Goal: Task Accomplishment & Management: Manage account settings

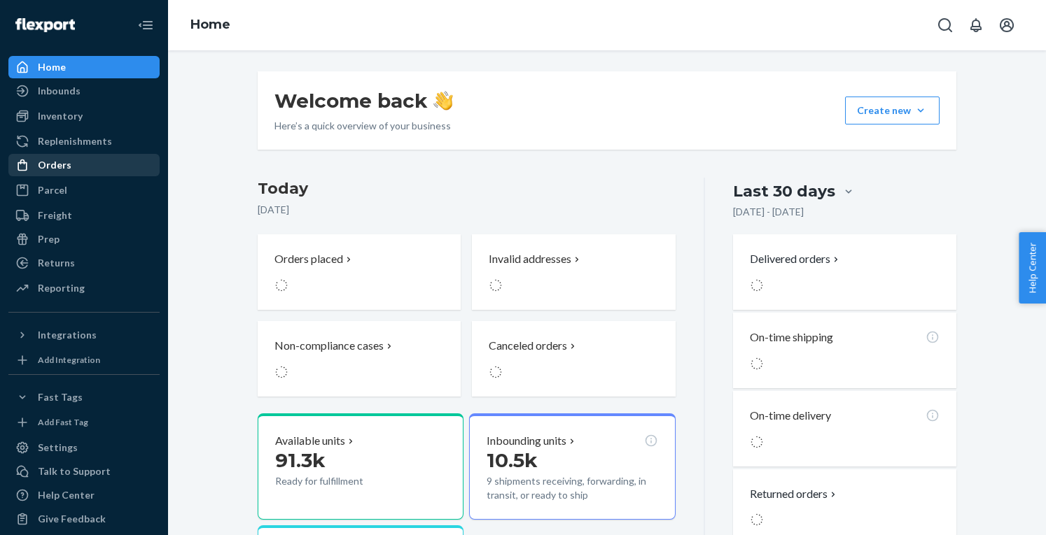
click at [64, 169] on div "Orders" at bounding box center [55, 165] width 34 height 14
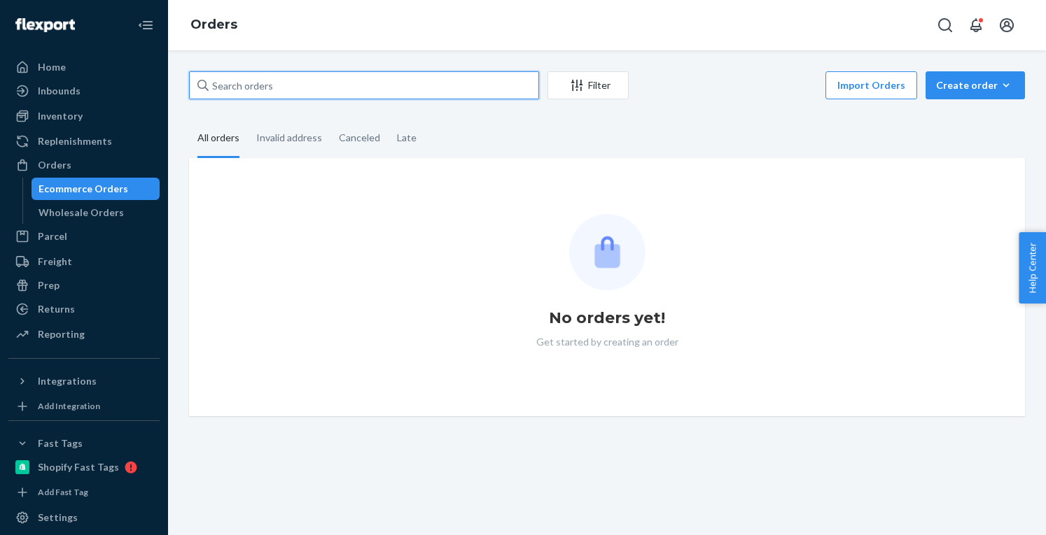
click at [255, 81] on input "text" at bounding box center [364, 85] width 350 height 28
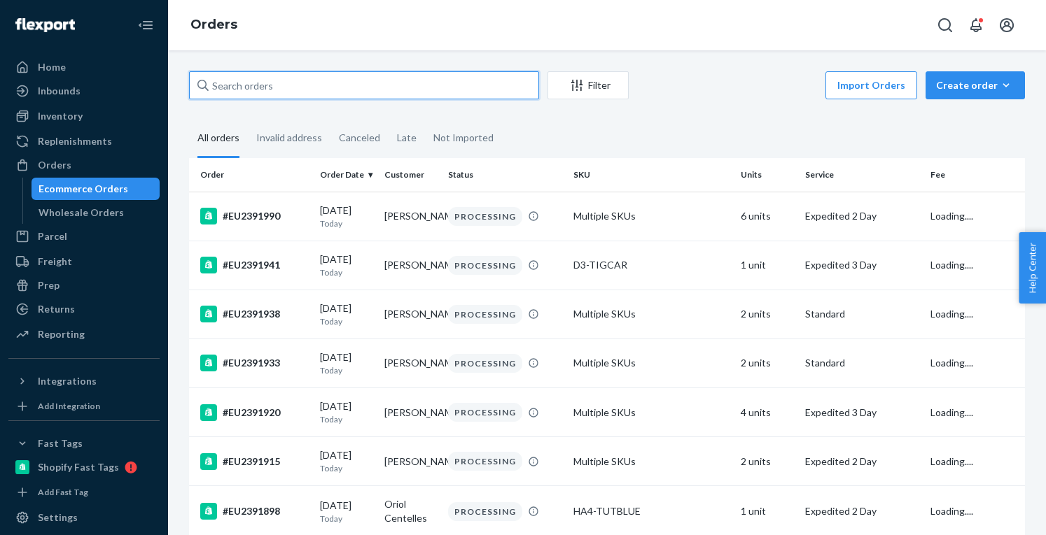
paste input "EU2344626"
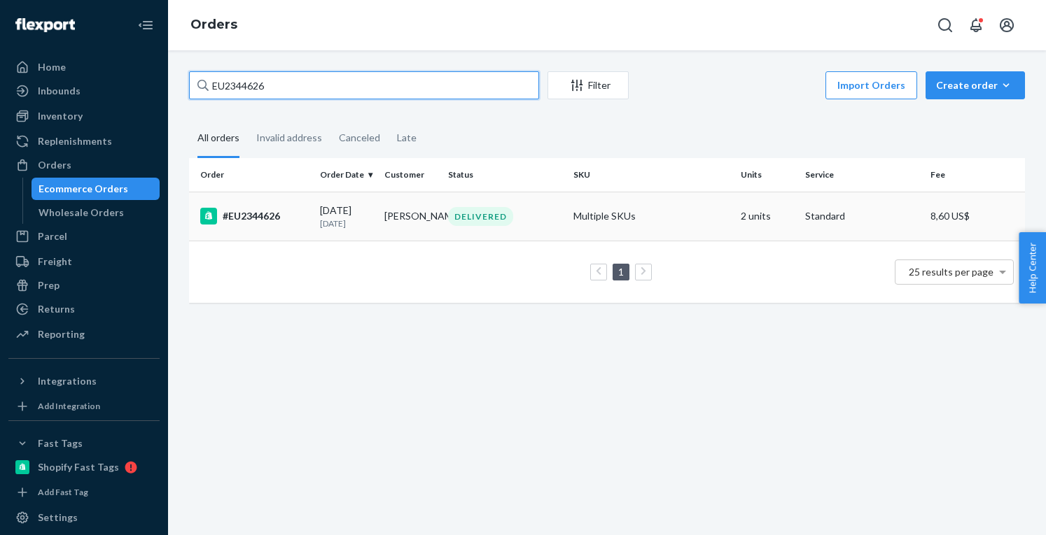
type input "EU2344626"
click at [582, 204] on td "Multiple SKUs" at bounding box center [651, 216] width 167 height 49
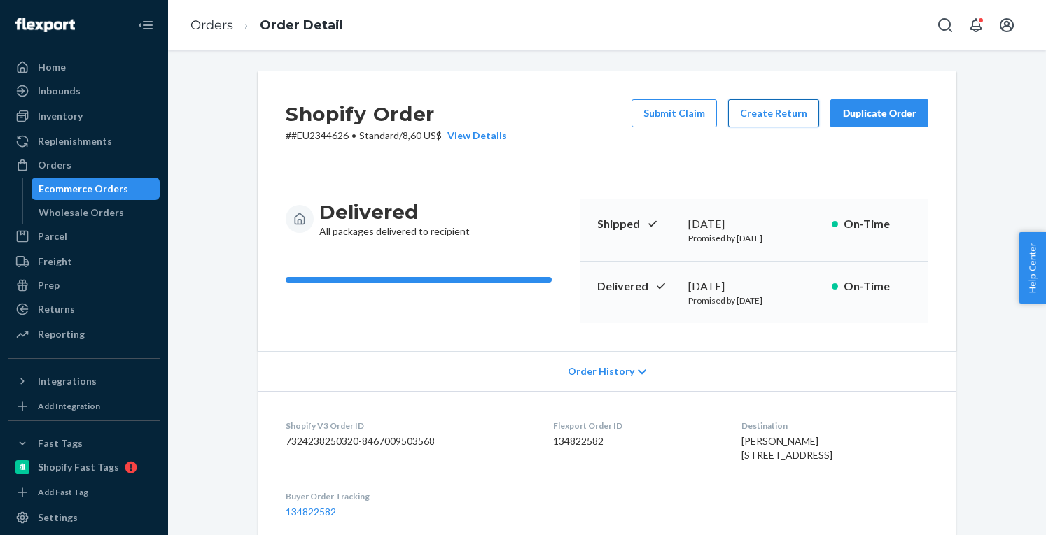
click at [766, 122] on button "Create Return" at bounding box center [773, 113] width 91 height 28
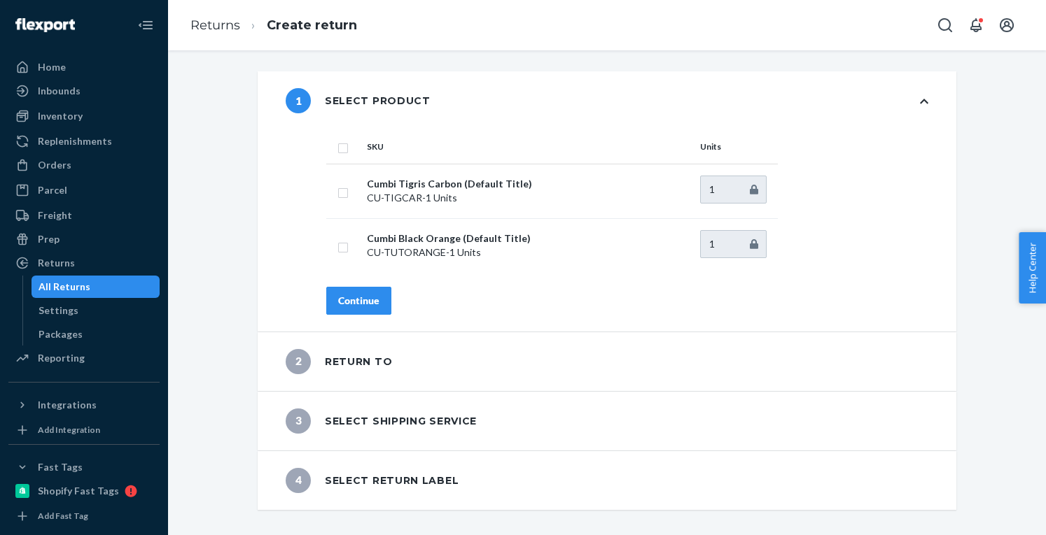
click at [337, 150] on input "checkbox" at bounding box center [342, 146] width 11 height 15
checkbox input "true"
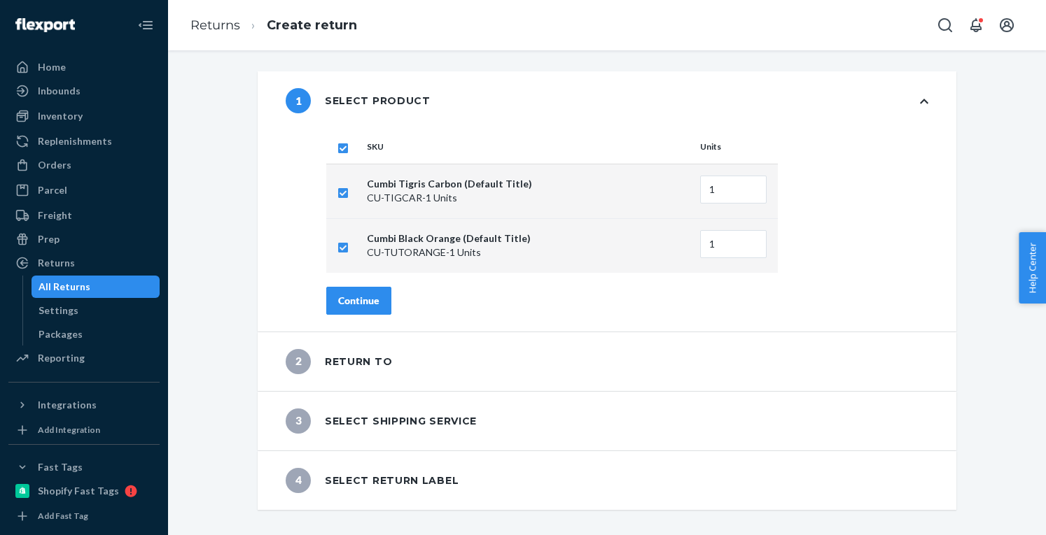
click at [367, 296] on div "Continue" at bounding box center [358, 301] width 41 height 14
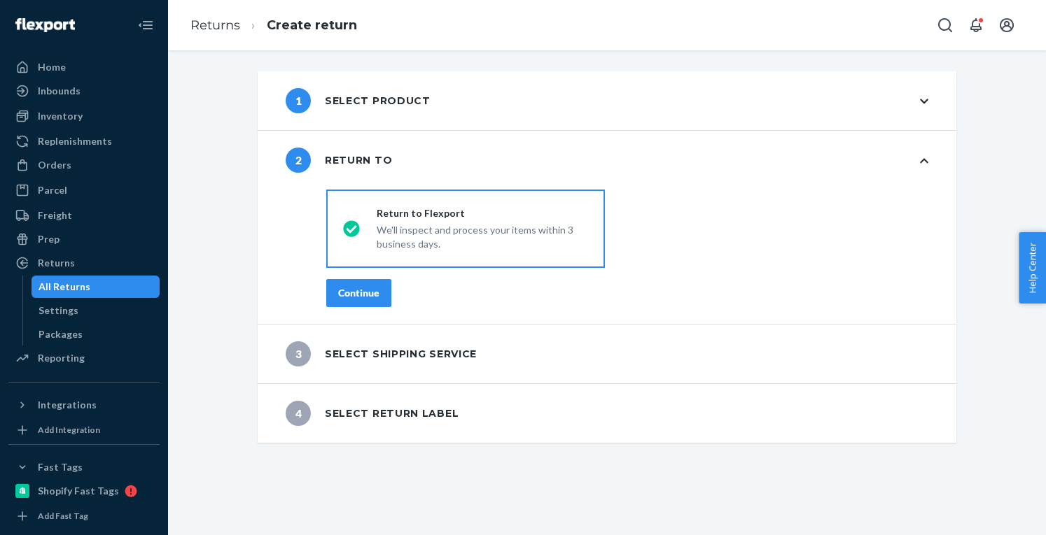
click at [363, 292] on div "Continue" at bounding box center [358, 293] width 41 height 14
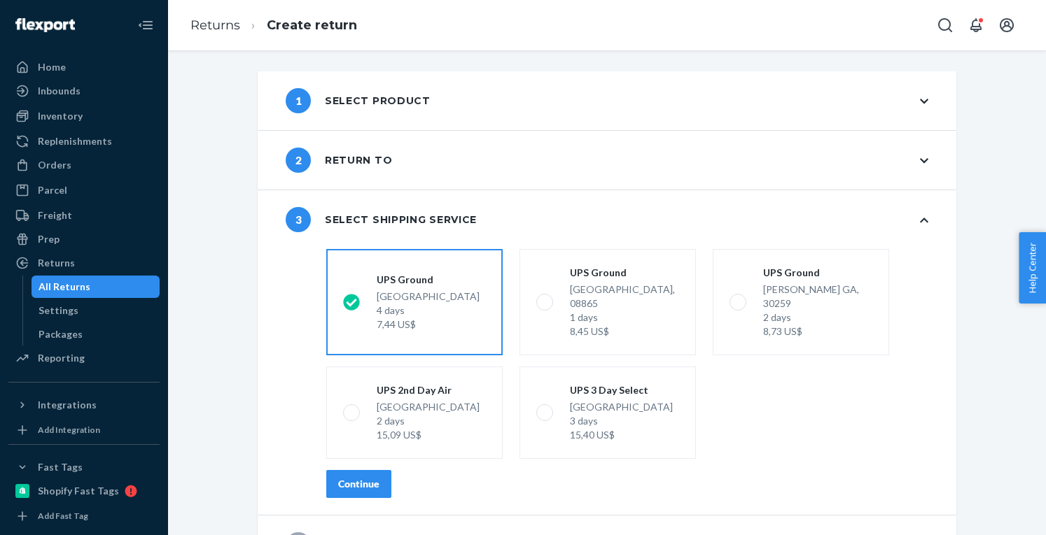
click at [356, 470] on button "Continue" at bounding box center [358, 484] width 65 height 28
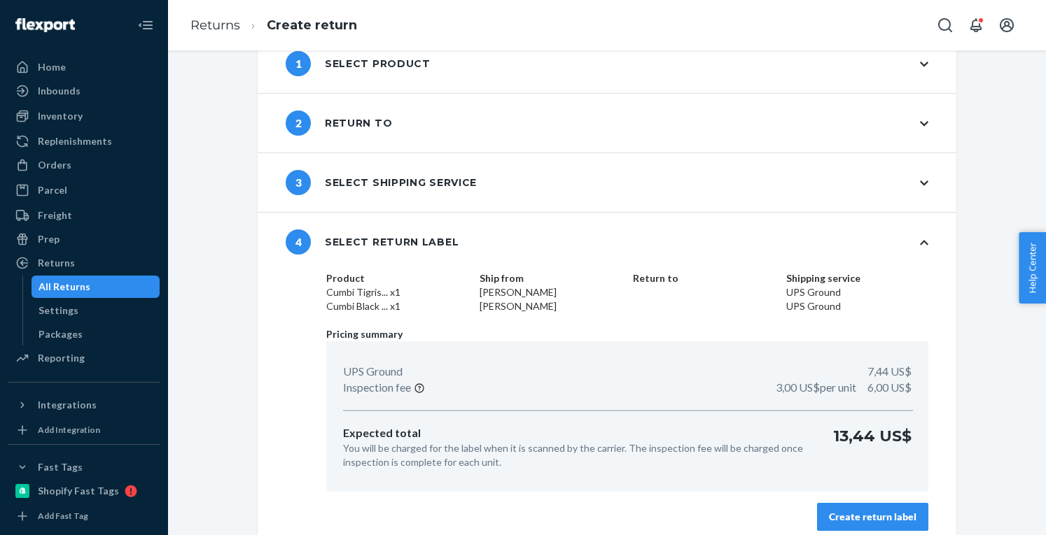
scroll to position [48, 0]
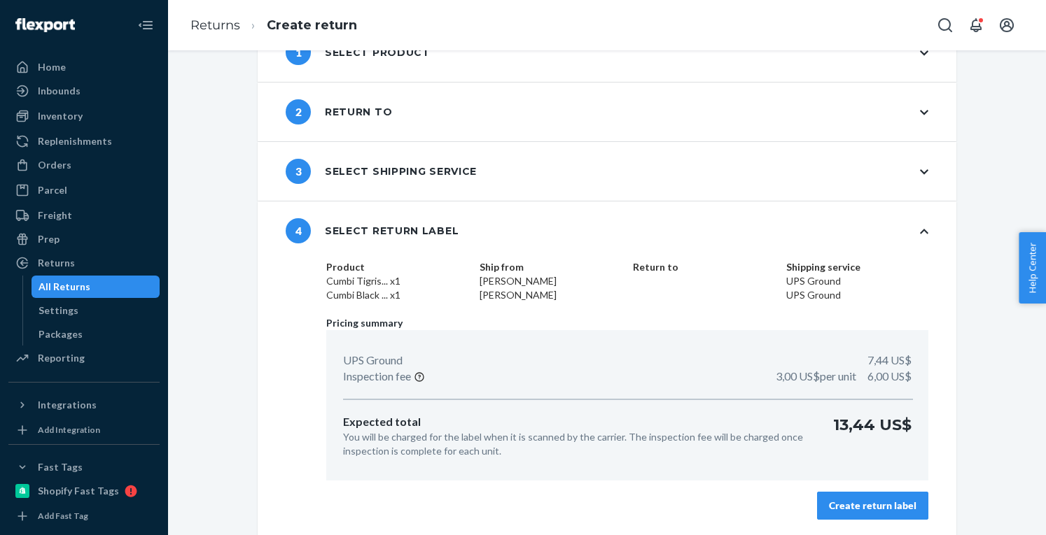
drag, startPoint x: 880, startPoint y: 499, endPoint x: 444, endPoint y: 97, distance: 592.9
click at [878, 499] on div "Create return label" at bounding box center [872, 506] width 87 height 14
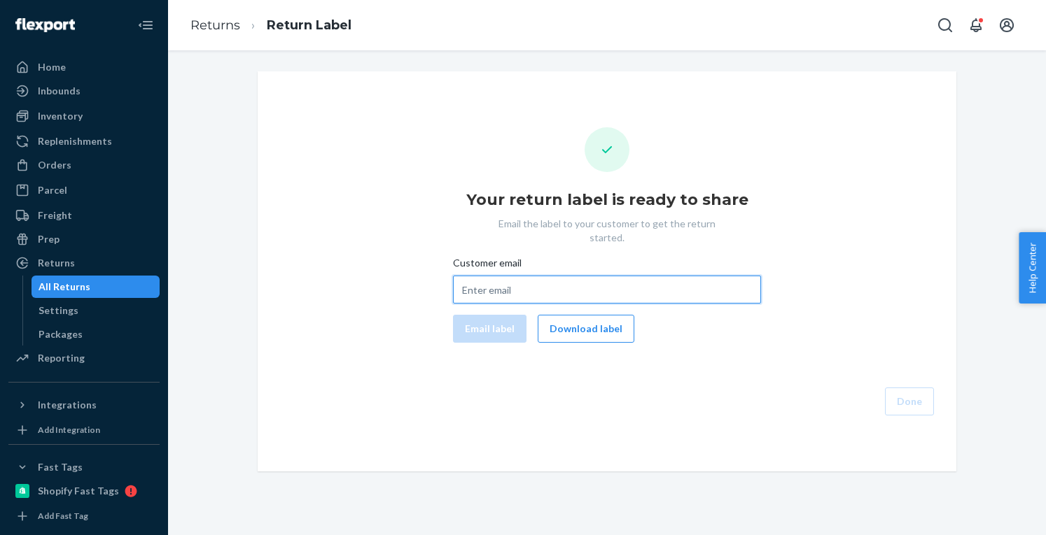
click at [544, 280] on input "Customer email" at bounding box center [607, 290] width 308 height 28
paste input "anikahasan89@gmail.com"
type input "anikahasan89@gmail.com"
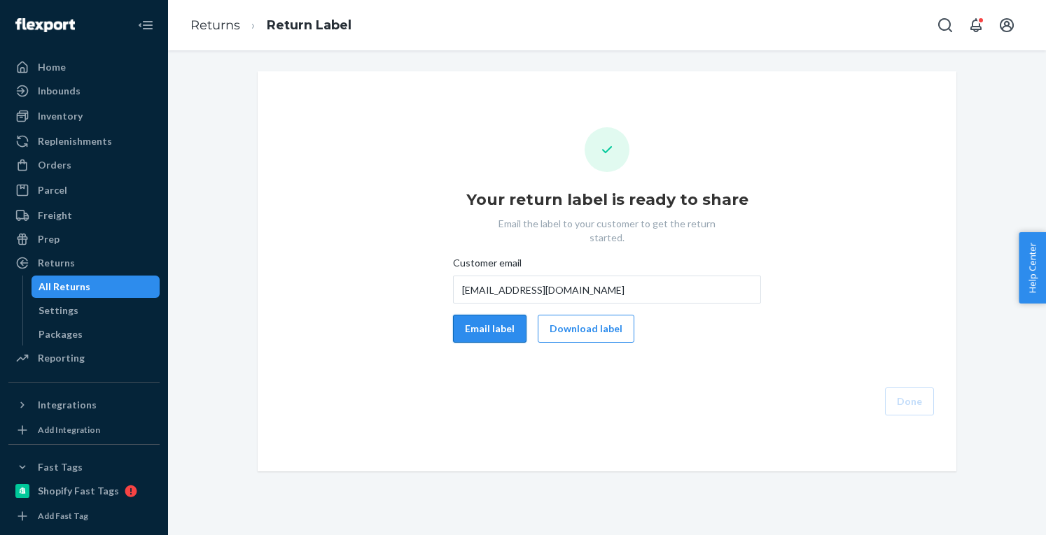
click at [504, 318] on button "Email label" at bounding box center [489, 329] width 73 height 28
click at [591, 317] on button "Download label" at bounding box center [586, 329] width 97 height 28
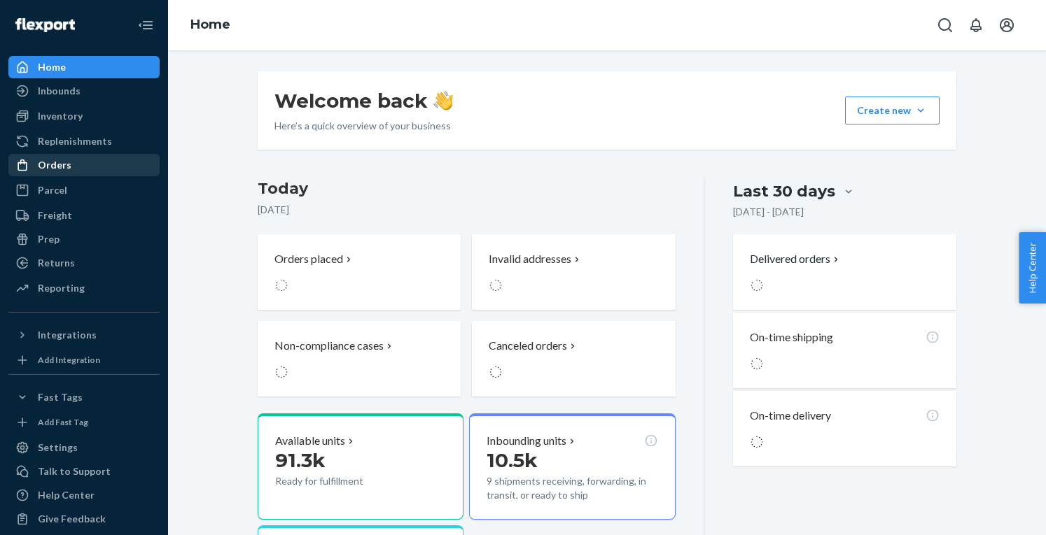
drag, startPoint x: 60, startPoint y: 162, endPoint x: 112, endPoint y: 159, distance: 51.9
click at [60, 162] on div "Orders" at bounding box center [55, 165] width 34 height 14
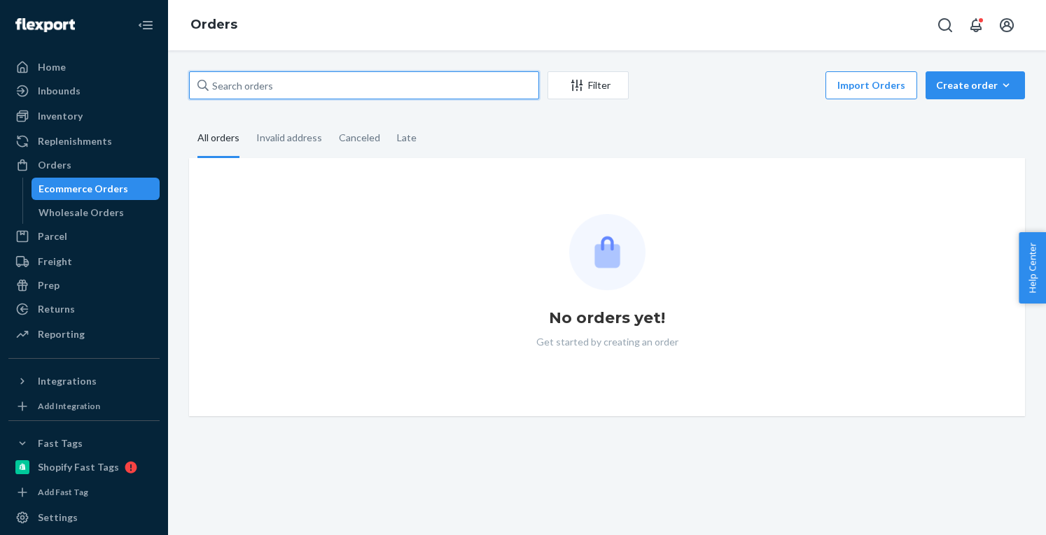
click at [250, 92] on input "text" at bounding box center [364, 85] width 350 height 28
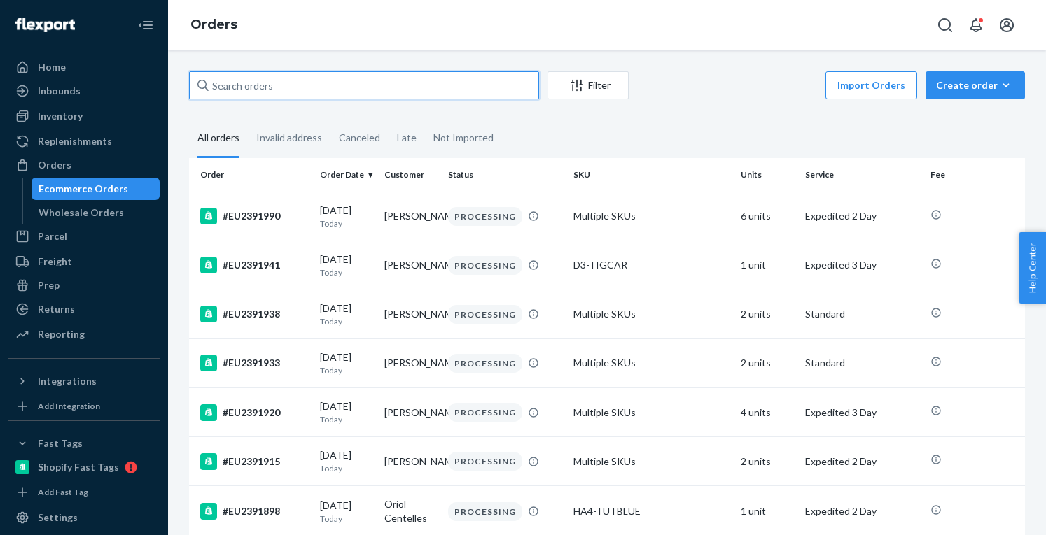
paste input "EU2383972"
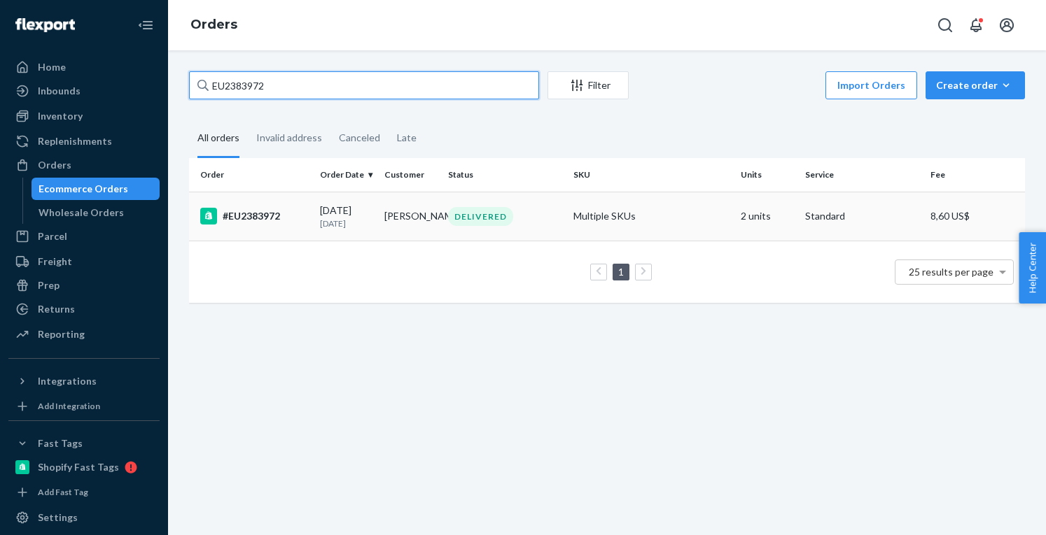
type input "EU2383972"
click at [256, 206] on td "#EU2383972" at bounding box center [251, 216] width 125 height 49
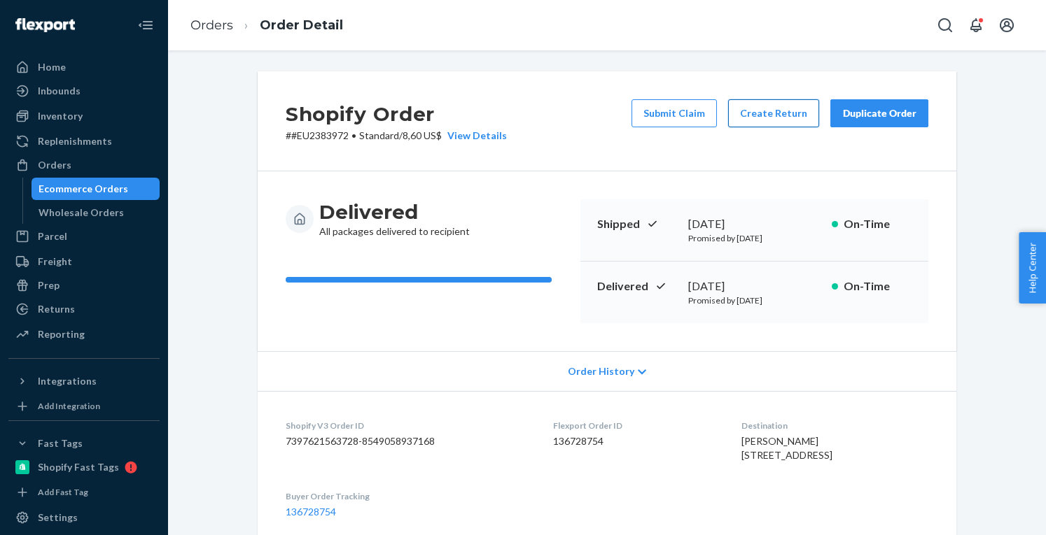
click at [762, 117] on button "Create Return" at bounding box center [773, 113] width 91 height 28
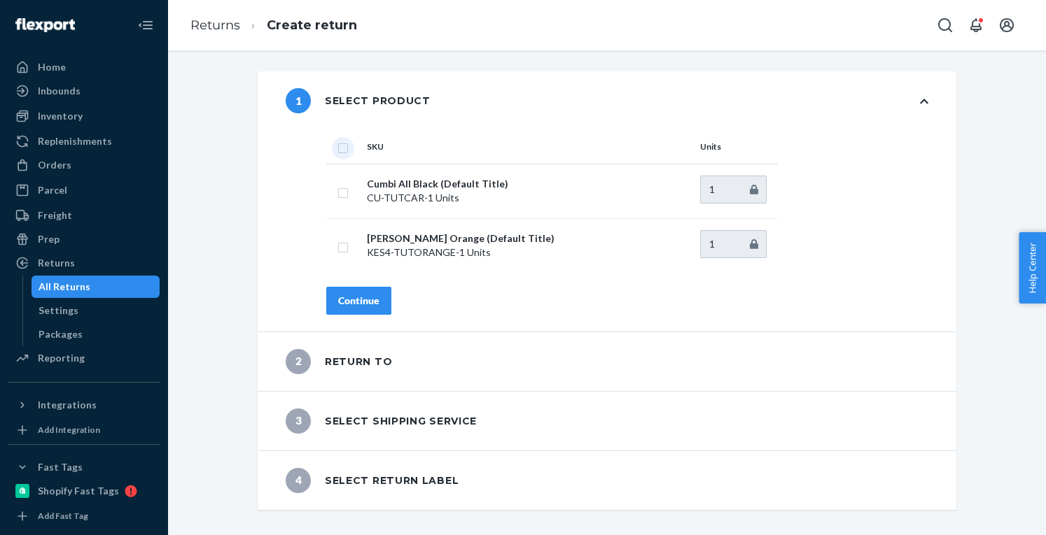
click at [337, 149] on input "checkbox" at bounding box center [342, 146] width 11 height 15
checkbox input "true"
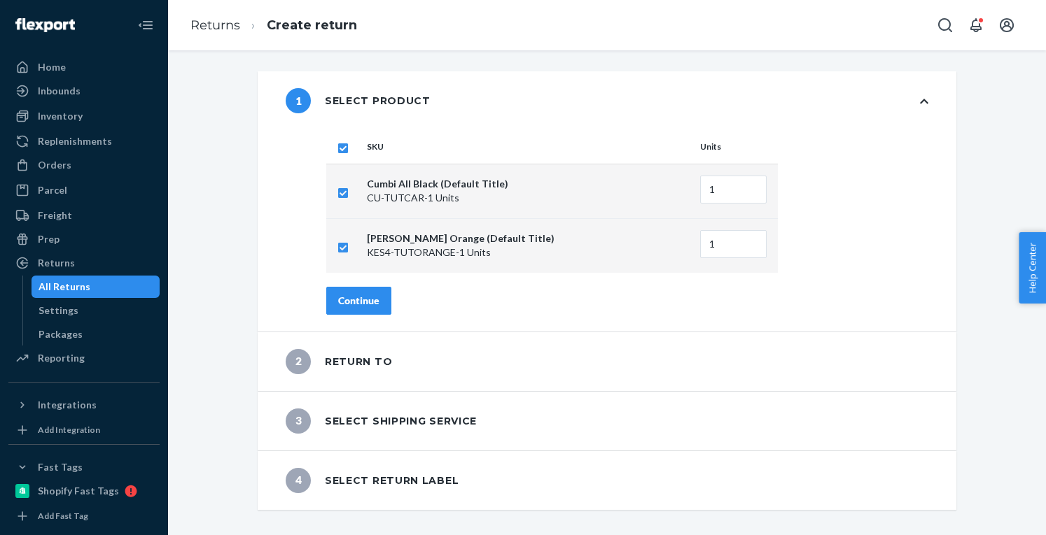
click at [363, 298] on div "Continue" at bounding box center [358, 301] width 41 height 14
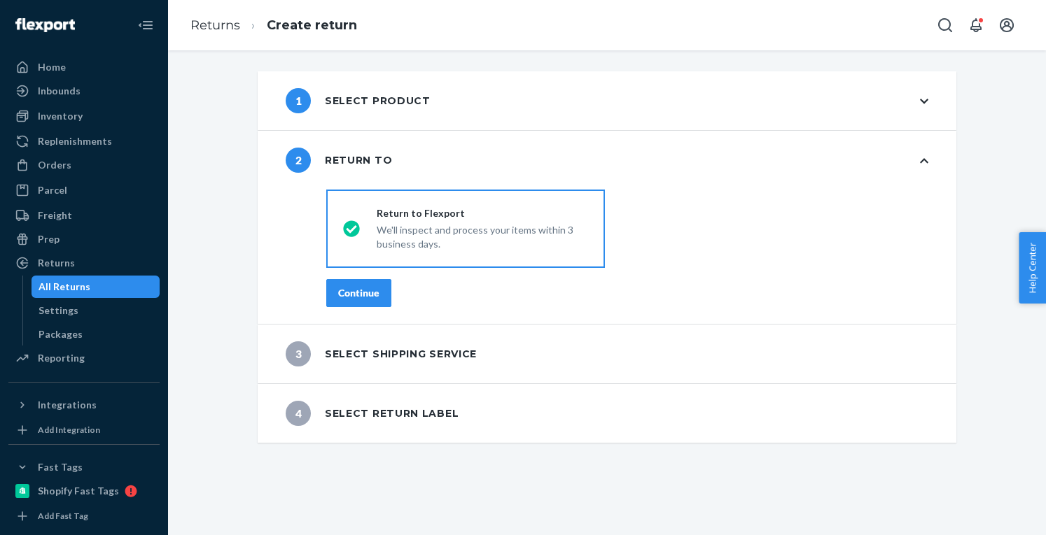
click at [361, 285] on button "Continue" at bounding box center [358, 293] width 65 height 28
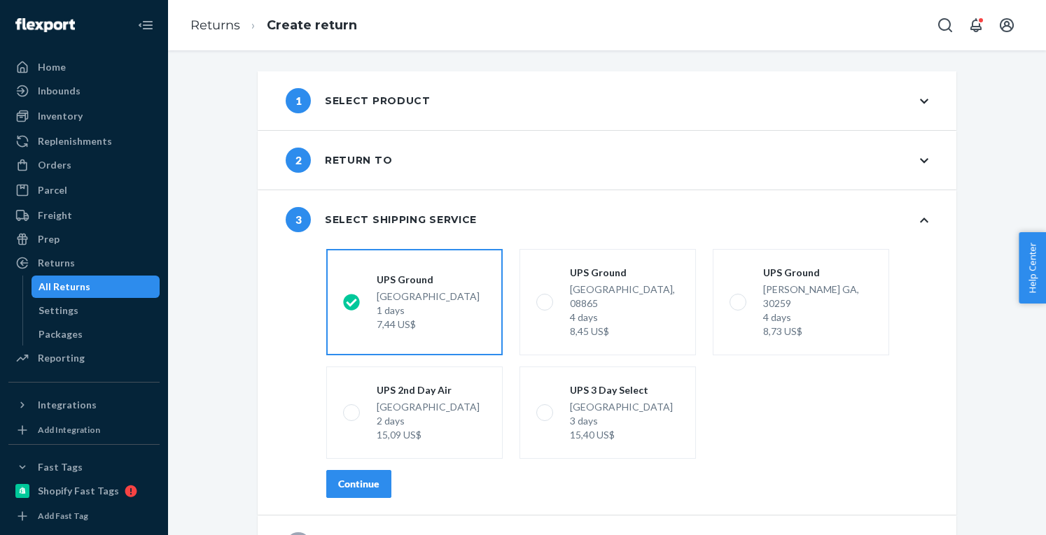
click at [363, 477] on div "Continue" at bounding box center [358, 484] width 41 height 14
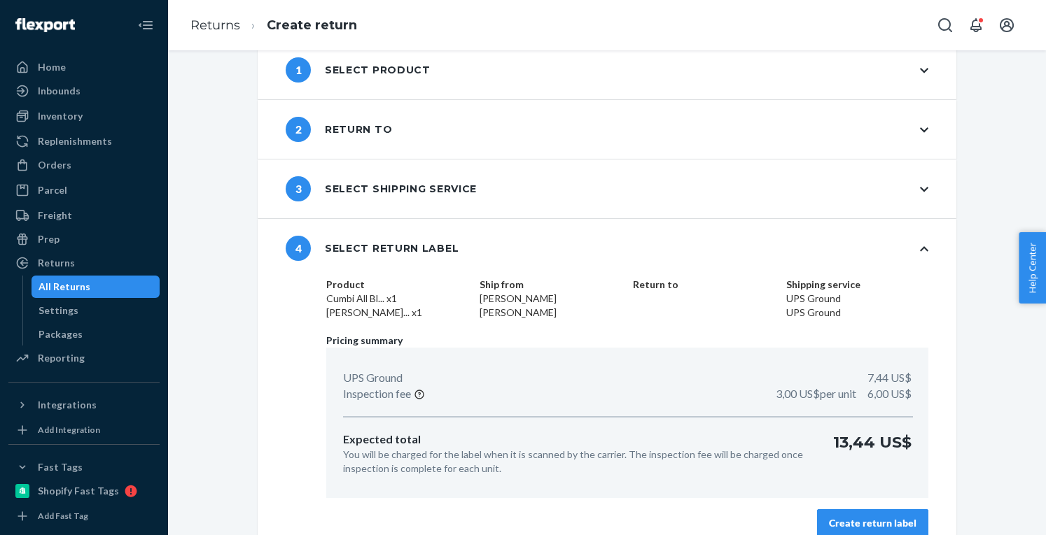
scroll to position [48, 0]
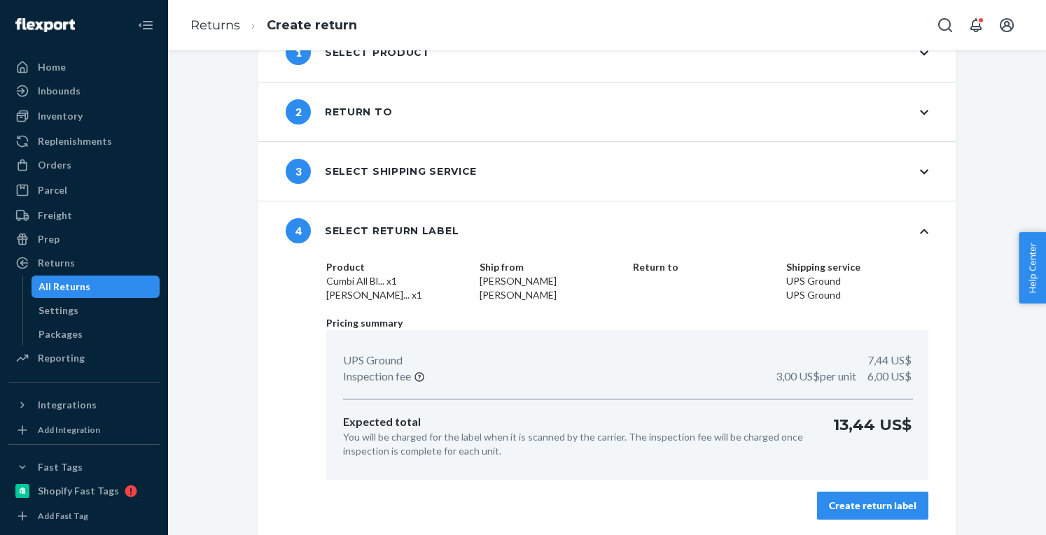
click at [872, 506] on div "Create return label" at bounding box center [872, 506] width 87 height 14
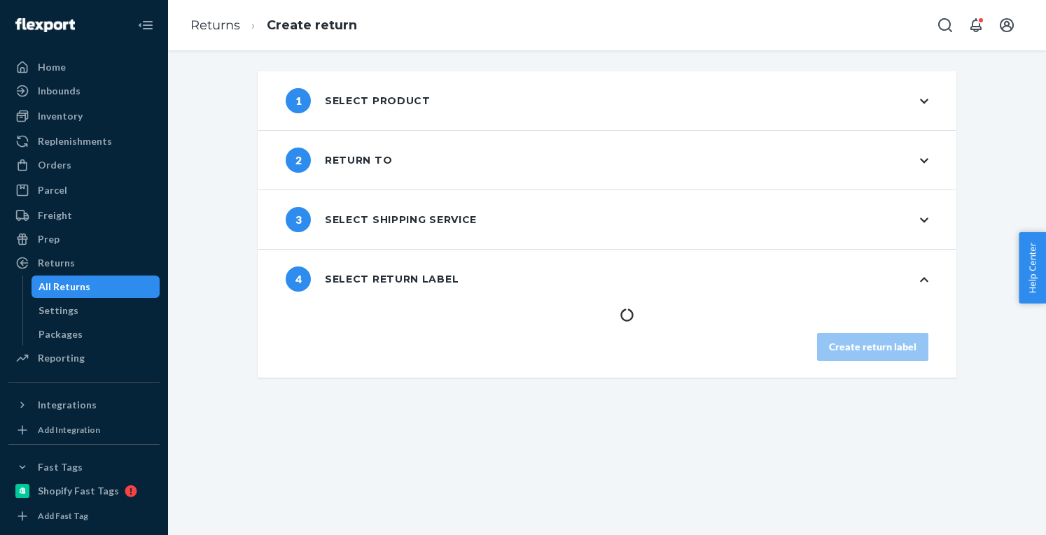
scroll to position [0, 0]
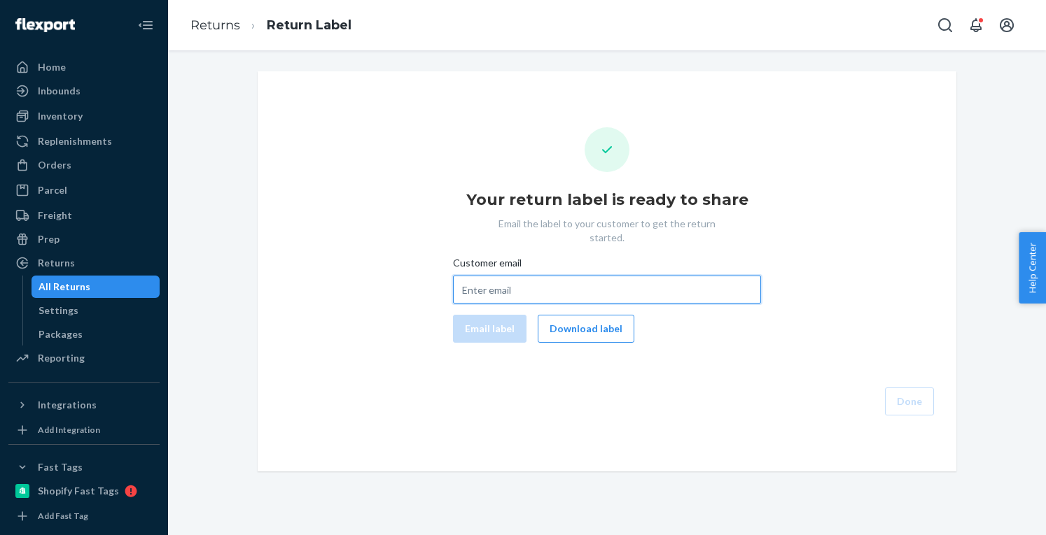
click at [512, 279] on input "Customer email" at bounding box center [607, 290] width 308 height 28
paste input "contactziadali@gmail.com"
type input "contactziadali@gmail.com"
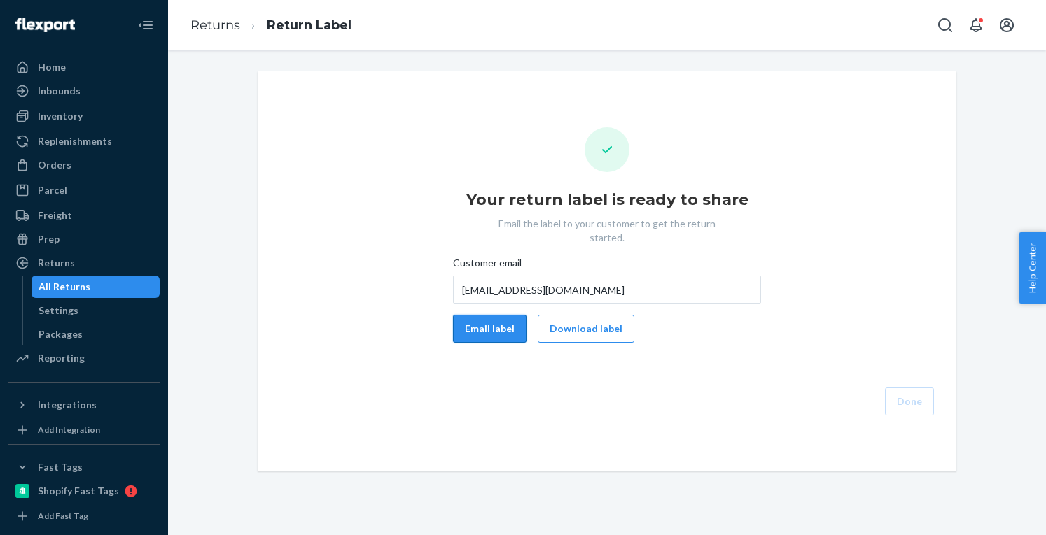
click at [491, 315] on button "Email label" at bounding box center [489, 329] width 73 height 28
drag, startPoint x: 591, startPoint y: 313, endPoint x: 756, endPoint y: 349, distance: 169.1
click at [592, 315] on button "Download label" at bounding box center [586, 329] width 97 height 28
